Goal: Transaction & Acquisition: Purchase product/service

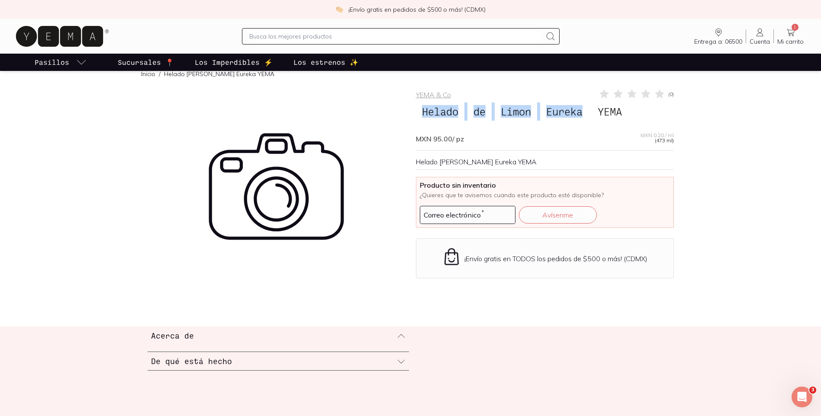
drag, startPoint x: 417, startPoint y: 110, endPoint x: 584, endPoint y: 114, distance: 166.6
click at [584, 114] on h1 "Helado [PERSON_NAME] Eureka YEMA" at bounding box center [545, 112] width 258 height 18
copy h1 "Helado [PERSON_NAME] Eureka"
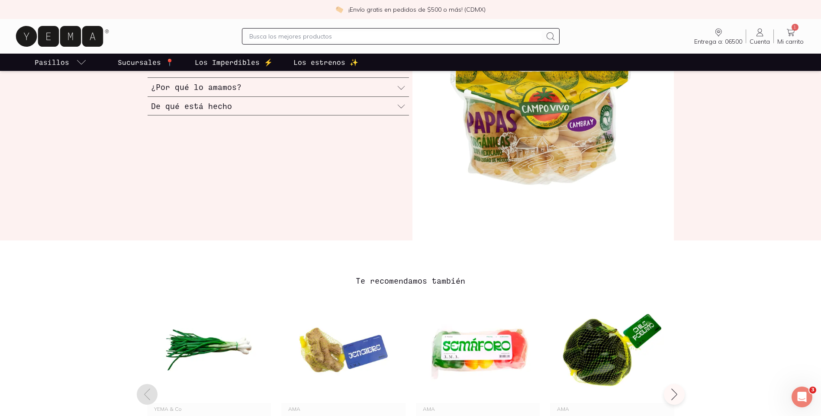
scroll to position [260, 0]
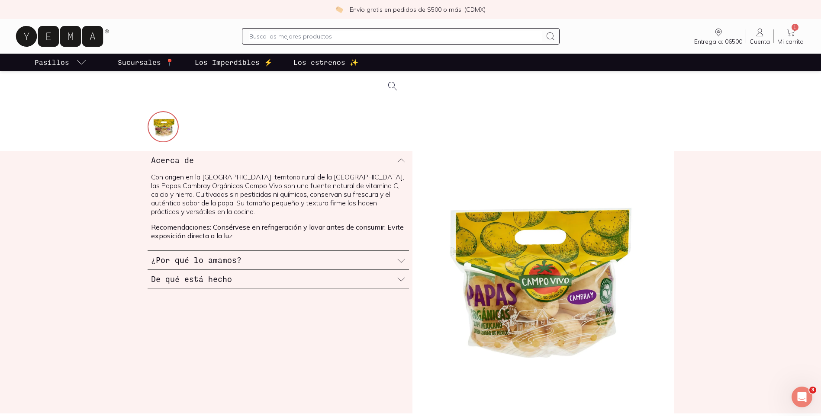
click at [322, 257] on div "¿Por qué lo amamos?" at bounding box center [278, 260] width 261 height 19
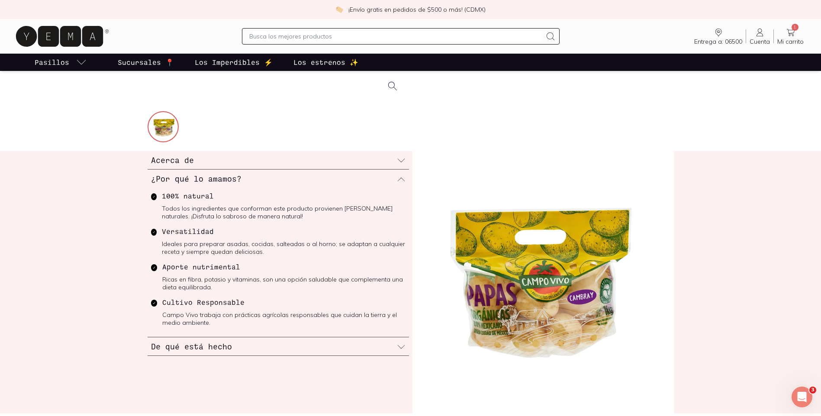
click at [313, 340] on div "De qué está hecho" at bounding box center [278, 346] width 261 height 19
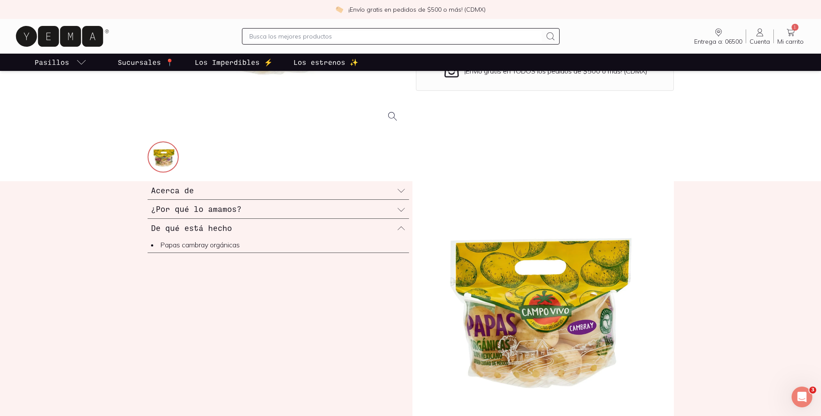
scroll to position [216, 0]
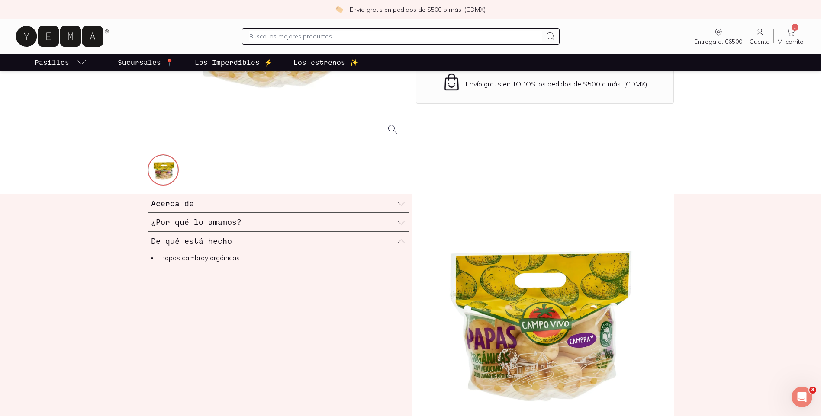
click at [363, 51] on div "Entrega a: 06500 06500 Buscar Buscar Cuenta Cuenta 1 Mi carrito Carrito" at bounding box center [410, 36] width 821 height 35
drag, startPoint x: 366, startPoint y: 44, endPoint x: 373, endPoint y: 36, distance: 10.4
click at [366, 43] on div at bounding box center [400, 36] width 317 height 16
click at [373, 36] on input "text" at bounding box center [395, 36] width 292 height 10
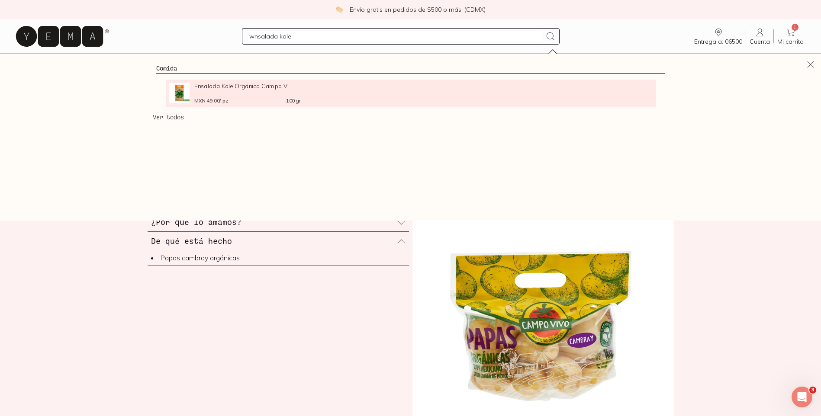
type input "wnsalada kale"
click at [225, 91] on div "Ensalada Kale Orgánica Campo V... MXN 49.00 / pz 100 gr" at bounding box center [247, 93] width 106 height 21
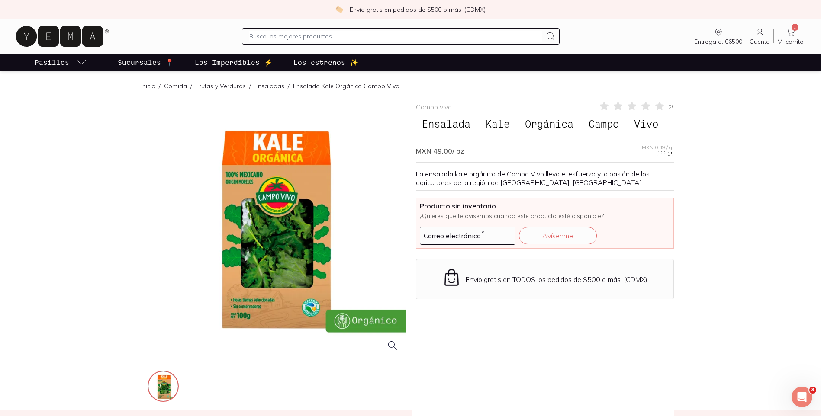
click at [279, 256] on div at bounding box center [277, 230] width 258 height 258
drag, startPoint x: 279, startPoint y: 256, endPoint x: 586, endPoint y: 337, distance: 317.5
click at [586, 337] on div "Campo vivo ( 0 ) Ensalada Kale Orgánica Campo Vivo MXN 49.00 / pz MXN 0.49 / gr…" at bounding box center [545, 252] width 258 height 303
click at [276, 237] on div at bounding box center [277, 230] width 258 height 258
click at [525, 342] on div "Campo vivo ( 0 ) Ensalada Kale Orgánica Campo Vivo MXN 49.00 / pz MXN 0.49 / gr…" at bounding box center [545, 252] width 258 height 303
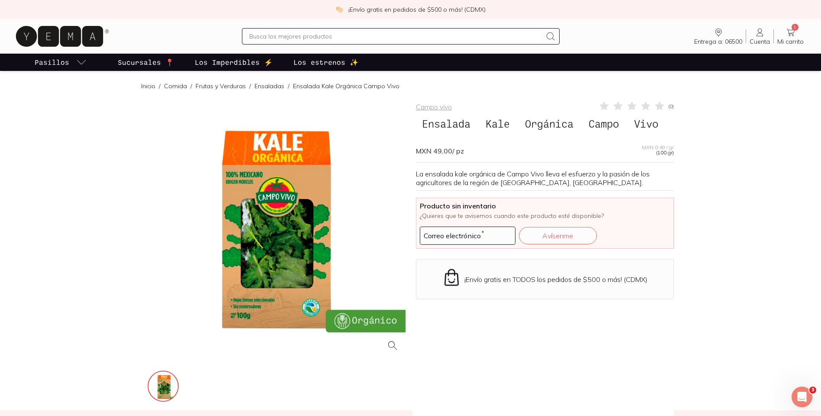
click at [309, 35] on input "text" at bounding box center [395, 36] width 292 height 10
type input "cebolla blanca sin"
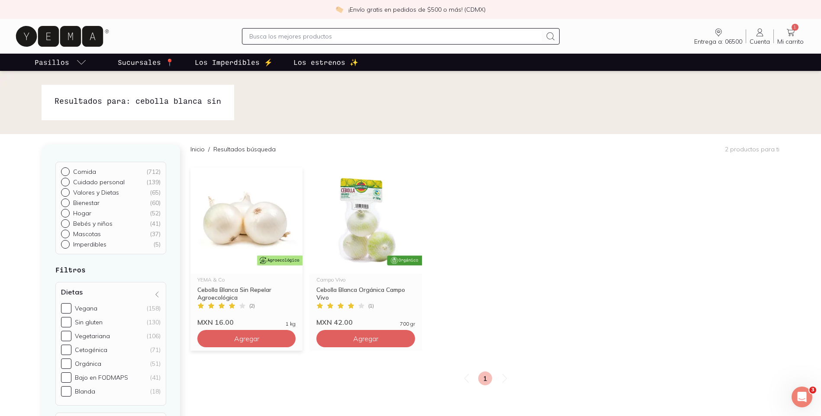
click at [256, 204] on img at bounding box center [246, 220] width 112 height 106
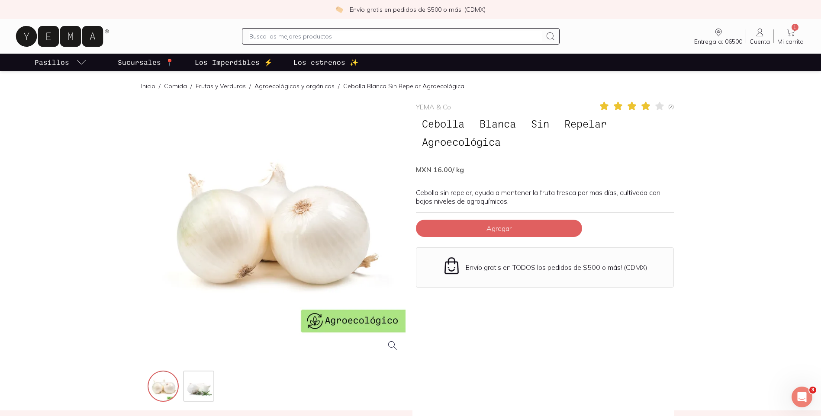
click at [317, 239] on div at bounding box center [277, 230] width 258 height 258
click at [169, 388] on img at bounding box center [163, 387] width 31 height 31
click at [202, 386] on img at bounding box center [199, 387] width 31 height 31
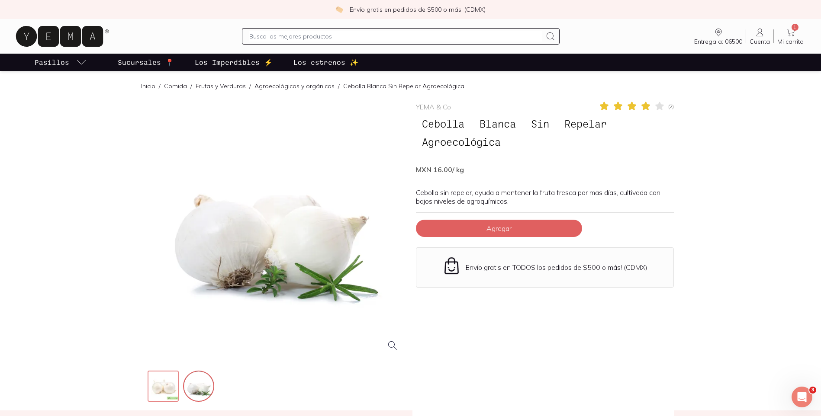
click at [164, 385] on img at bounding box center [163, 387] width 31 height 31
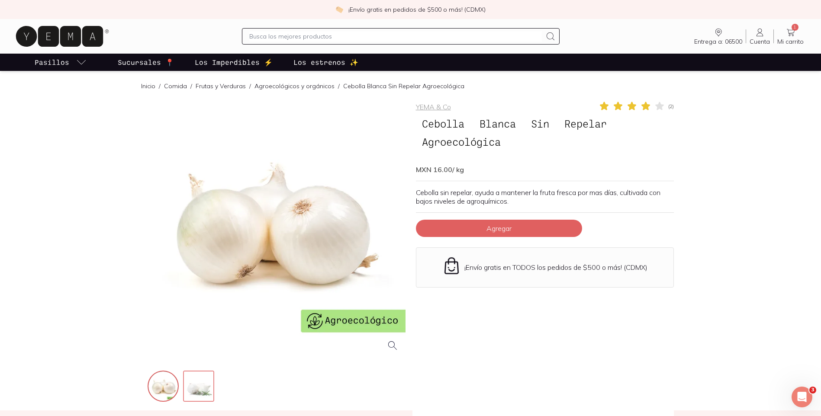
click at [208, 382] on img at bounding box center [199, 387] width 31 height 31
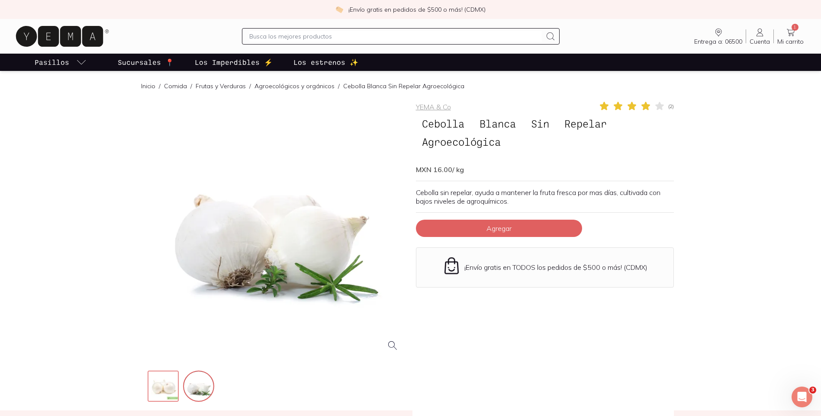
click at [166, 385] on img at bounding box center [163, 387] width 31 height 31
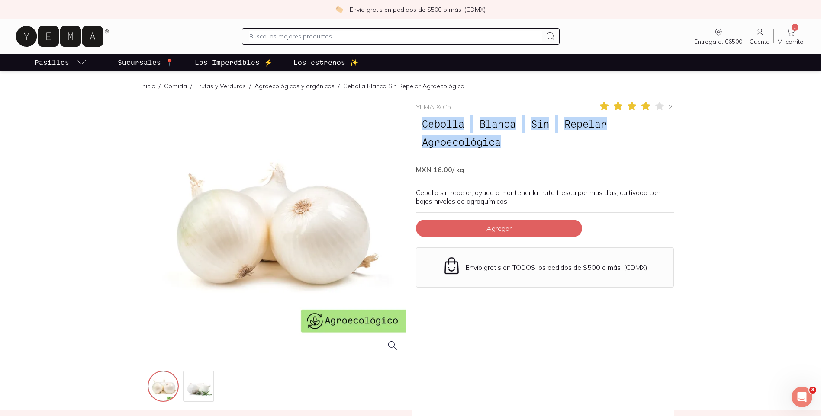
drag, startPoint x: 515, startPoint y: 142, endPoint x: 414, endPoint y: 123, distance: 102.9
click at [414, 123] on div "YEMA & Co ( 2 ) Cebolla Blanca Sin Repelar Agroecológica MXN 16.00 / kg Cebolla…" at bounding box center [411, 252] width 526 height 303
copy h1 "Cebolla Blanca Sin Repelar Agroecológica"
click at [283, 239] on div at bounding box center [277, 230] width 258 height 258
click at [248, 237] on div at bounding box center [277, 230] width 258 height 258
